Goal: Transaction & Acquisition: Obtain resource

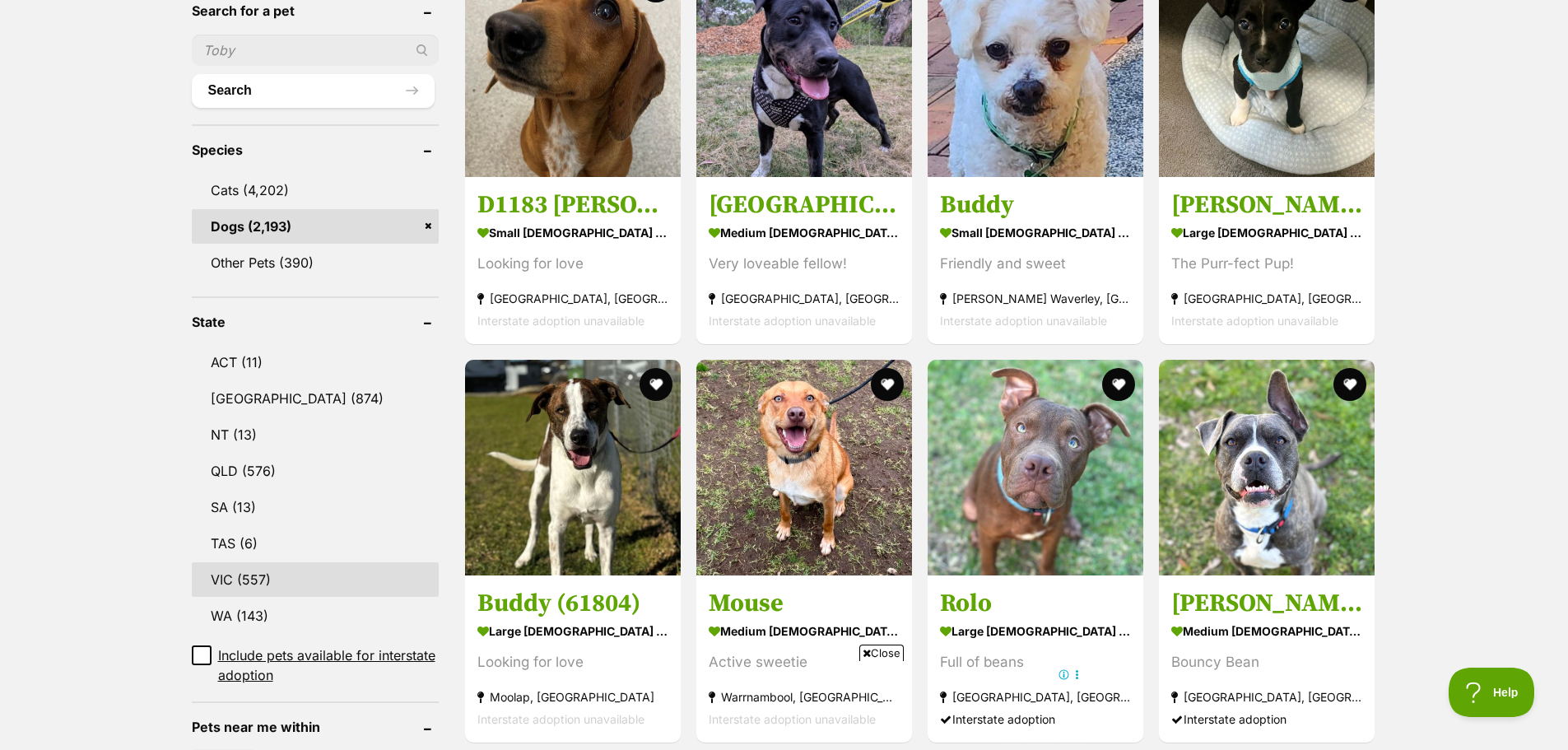
click at [227, 576] on link "VIC (557)" at bounding box center [315, 579] width 247 height 35
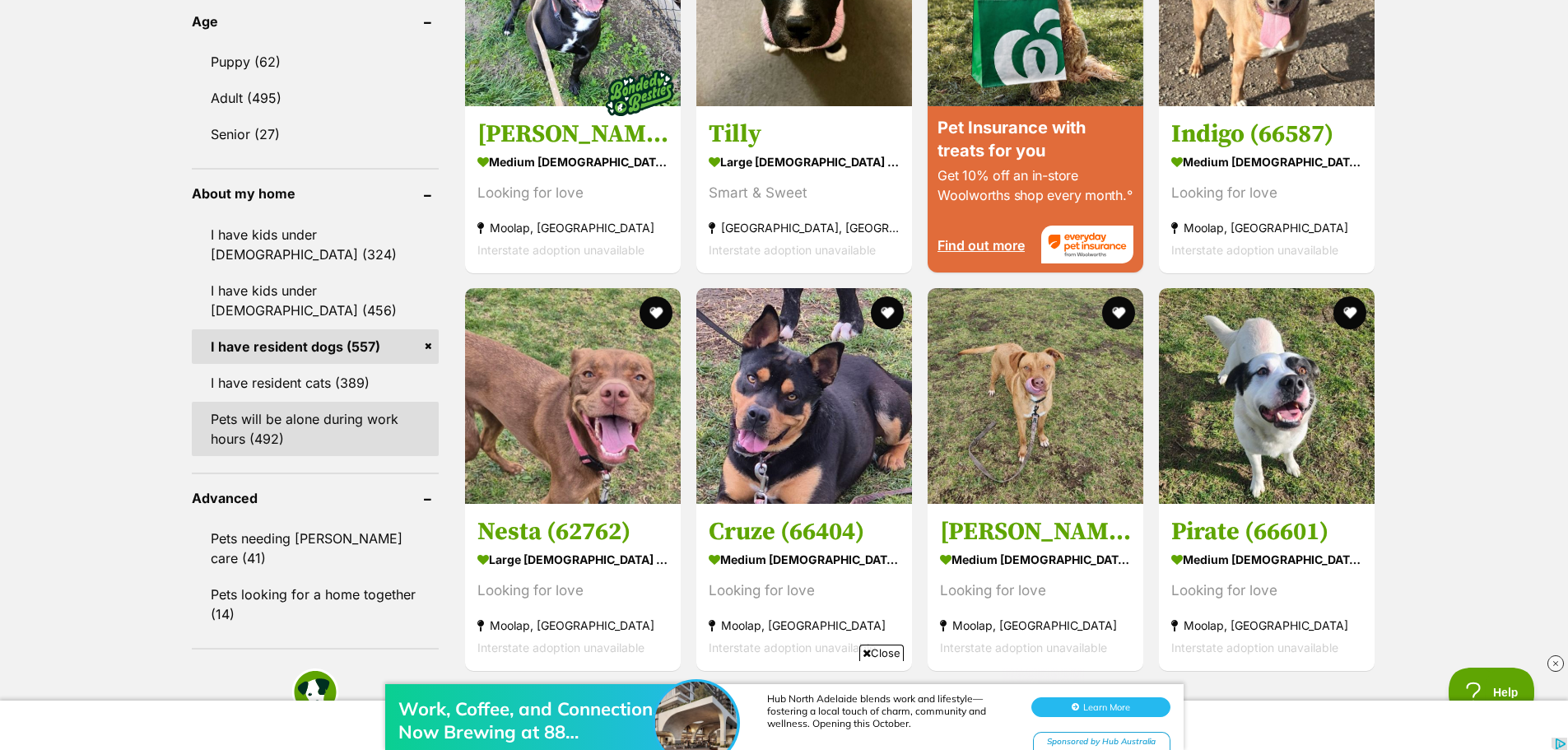
click at [253, 444] on link "Pets will be alone during work hours (492)" at bounding box center [315, 429] width 247 height 55
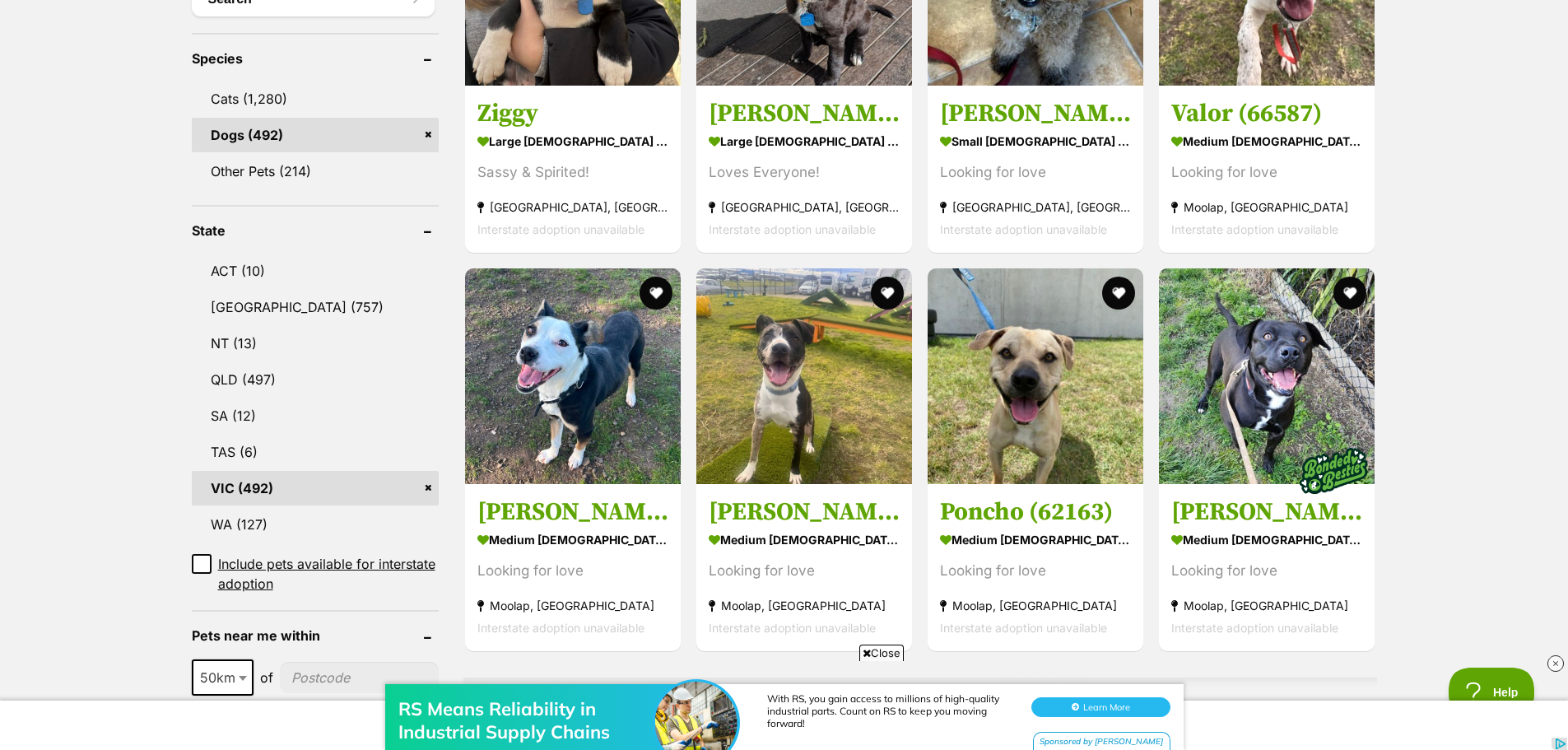
scroll to position [659, 0]
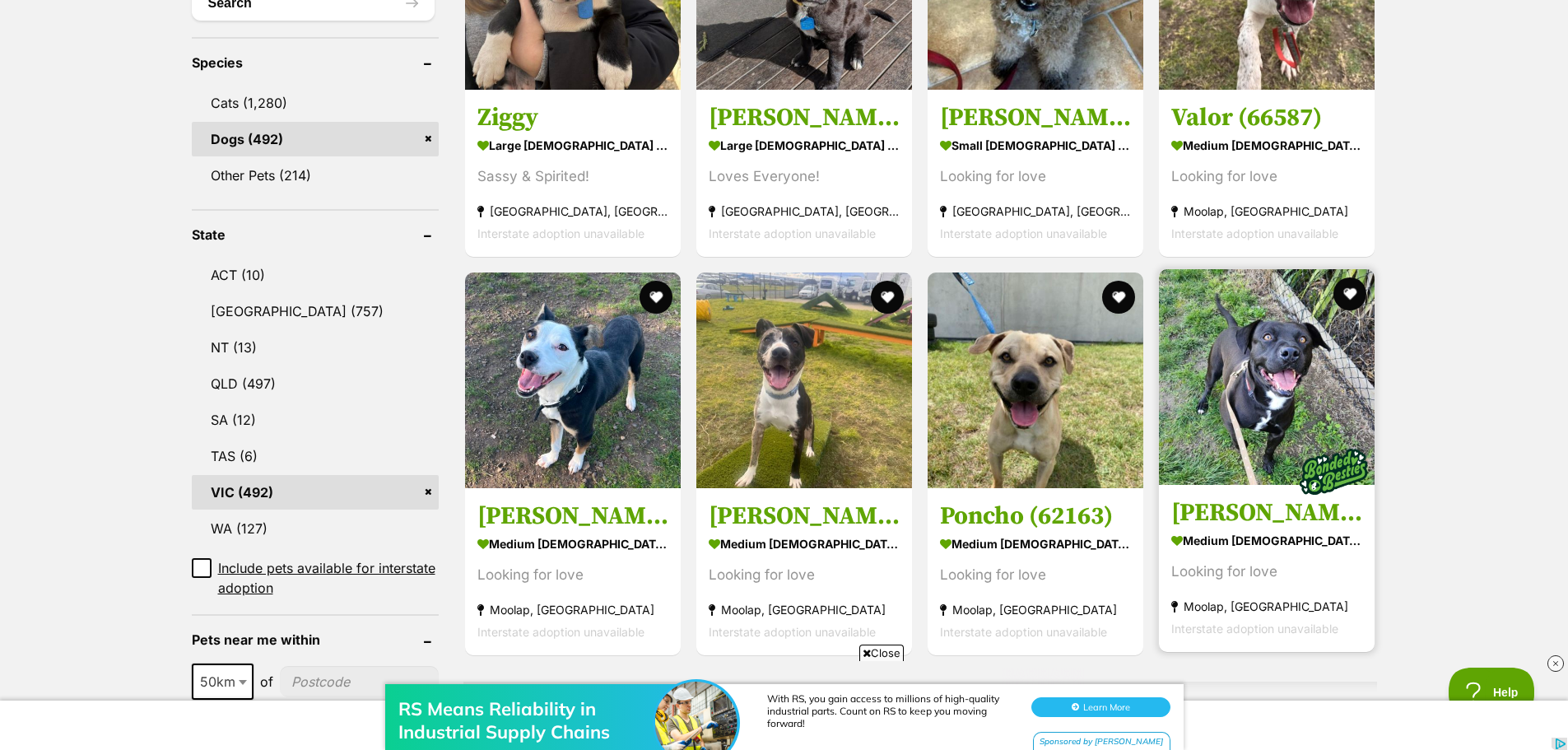
click at [1295, 440] on img at bounding box center [1333, 471] width 82 height 82
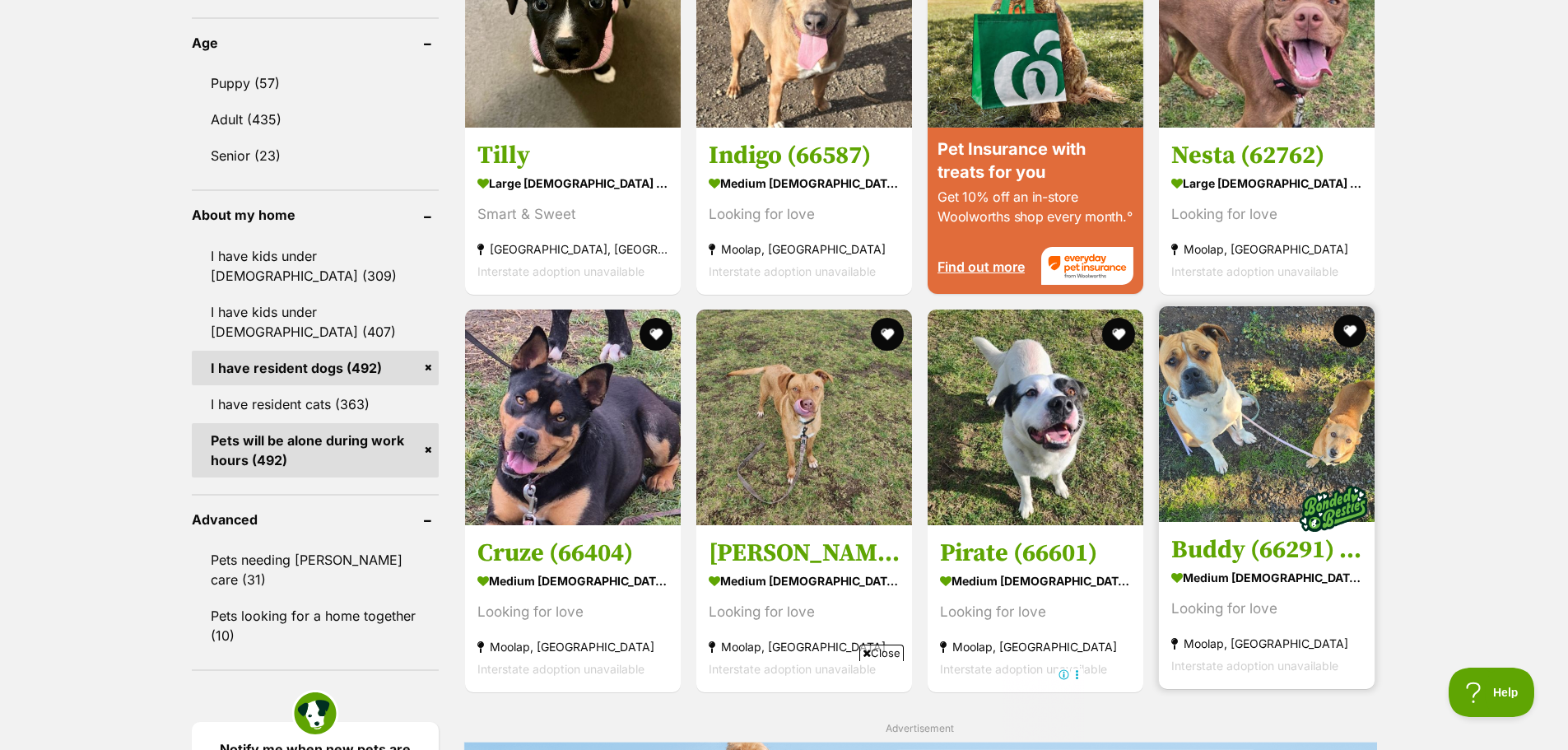
scroll to position [1810, 0]
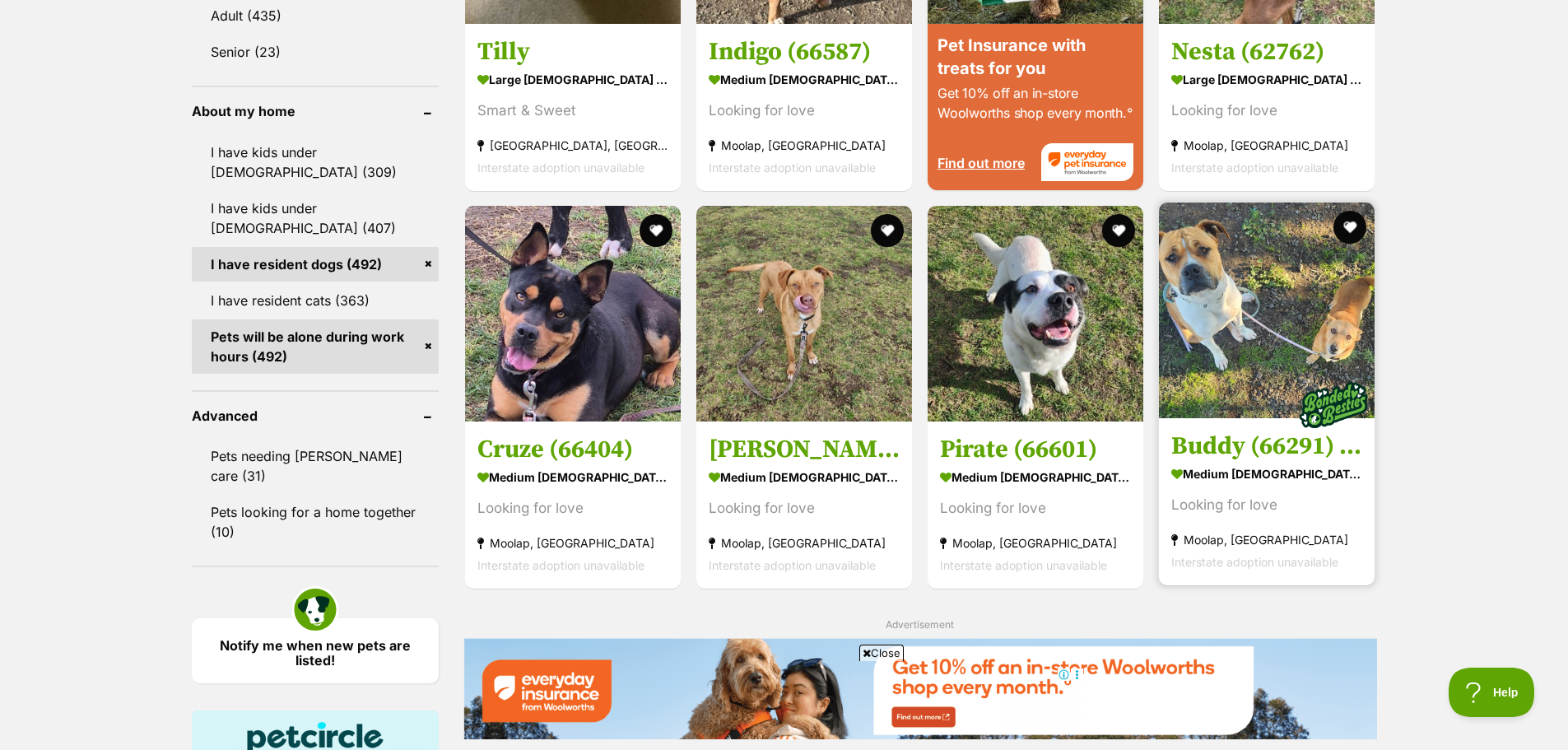
click at [1236, 351] on img at bounding box center [1266, 310] width 216 height 216
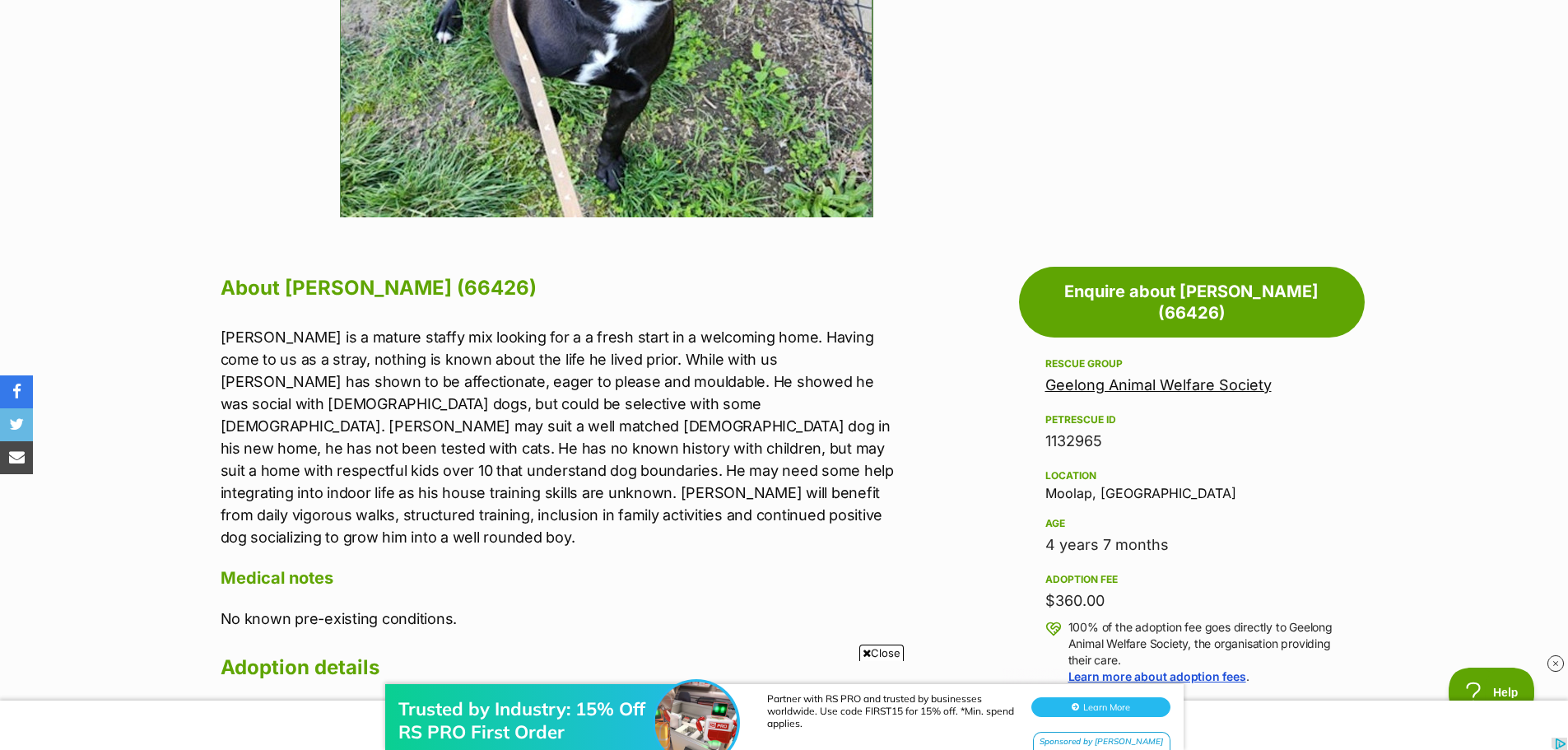
drag, startPoint x: 1209, startPoint y: 364, endPoint x: 1100, endPoint y: 335, distance: 112.8
click at [1209, 376] on link "Geelong Animal Welfare Society" at bounding box center [1158, 384] width 226 height 17
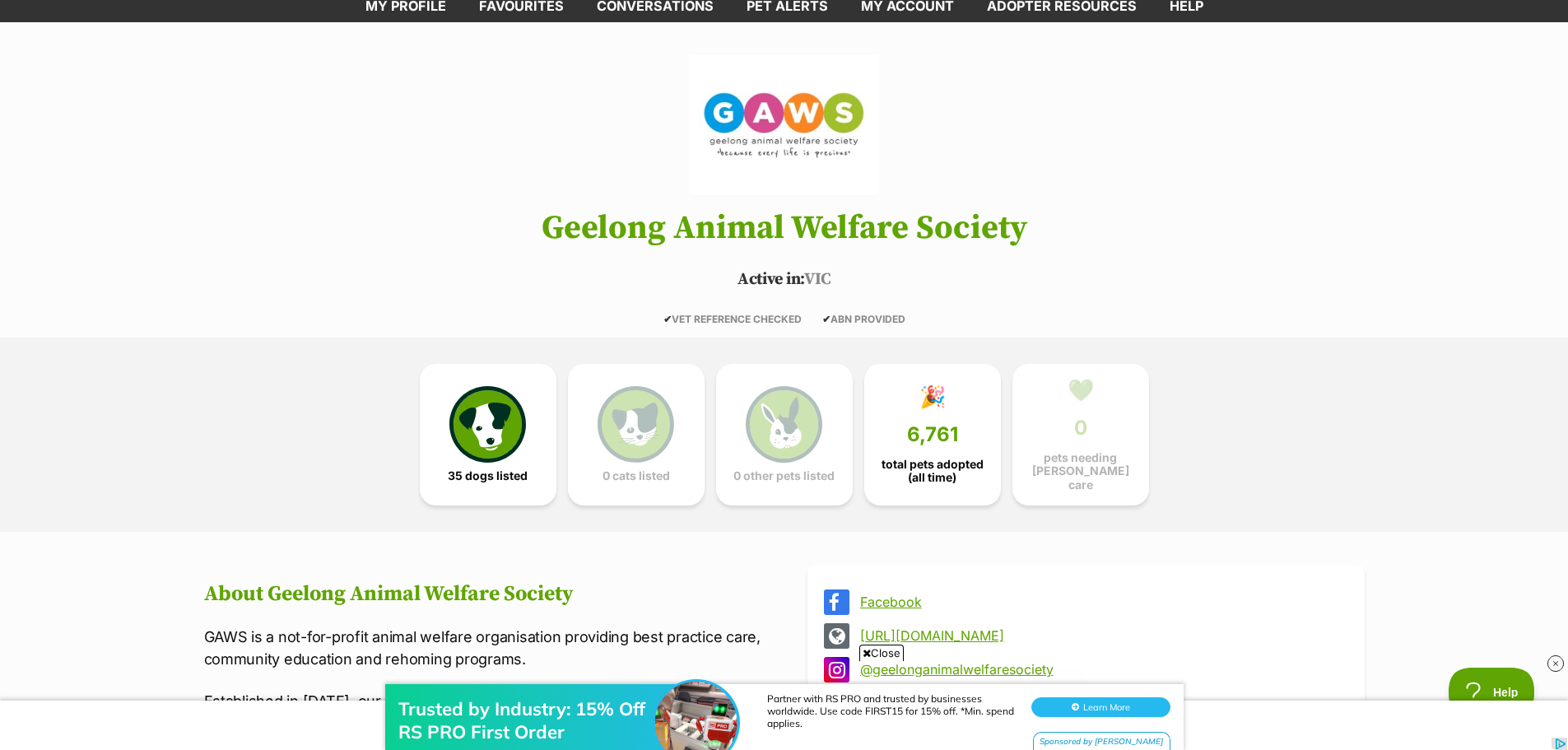
scroll to position [82, 0]
